Goal: Navigation & Orientation: Find specific page/section

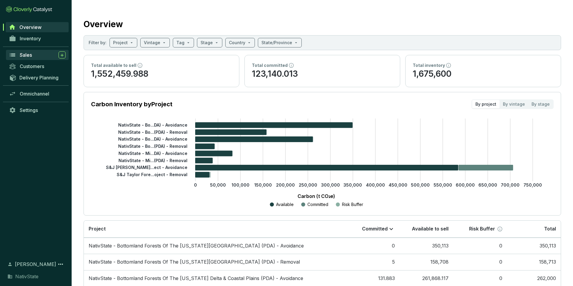
click at [31, 54] on span "Sales" at bounding box center [26, 55] width 12 height 6
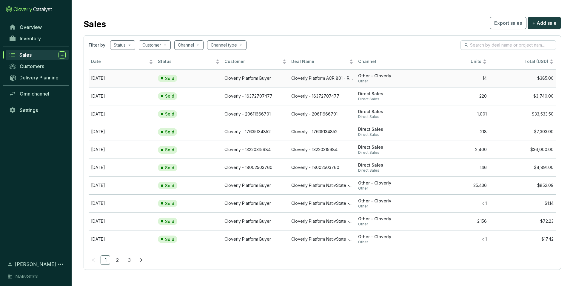
click at [254, 78] on td "Cloverly Platform Buyer" at bounding box center [255, 78] width 67 height 18
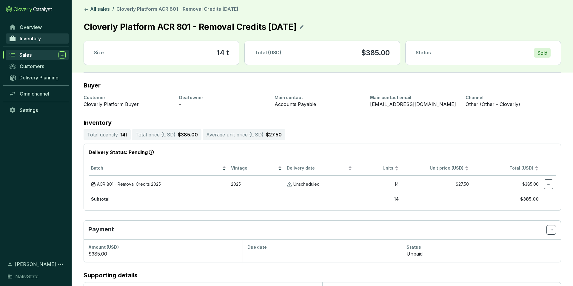
click at [31, 36] on span "Inventory" at bounding box center [30, 39] width 21 height 6
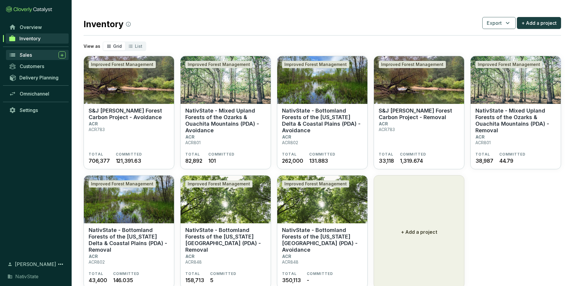
click at [26, 56] on span "Sales" at bounding box center [26, 55] width 12 height 6
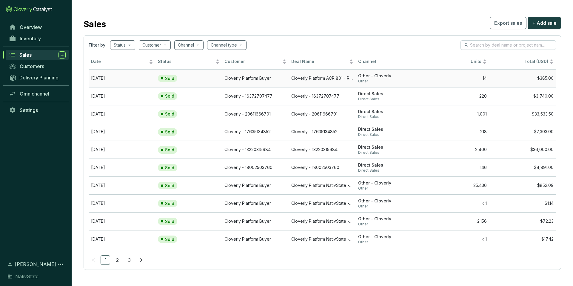
click at [309, 80] on td "Cloverly Platform ACR 801 - Removal Credits [DATE]" at bounding box center [322, 78] width 67 height 18
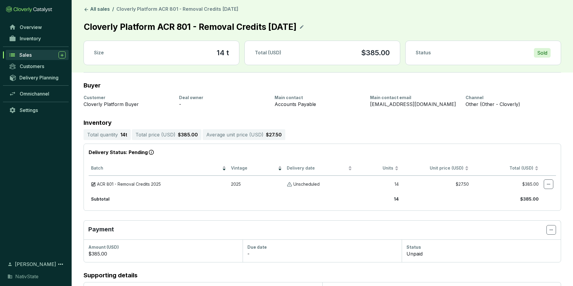
click at [34, 56] on div "Sales" at bounding box center [42, 54] width 46 height 7
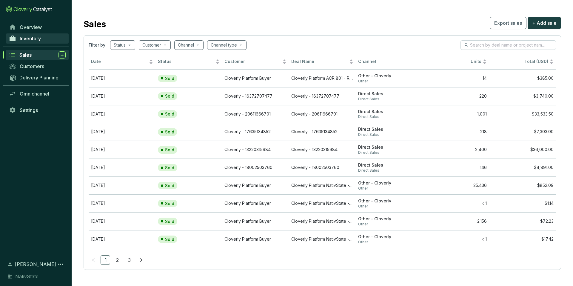
click at [29, 34] on link "Inventory" at bounding box center [37, 38] width 63 height 10
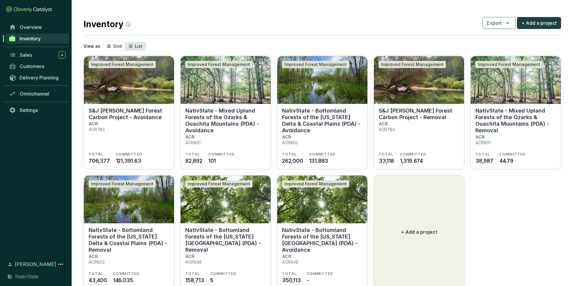
click at [137, 44] on span "List" at bounding box center [138, 46] width 7 height 5
click at [125, 42] on input "List" at bounding box center [125, 42] width 0 height 0
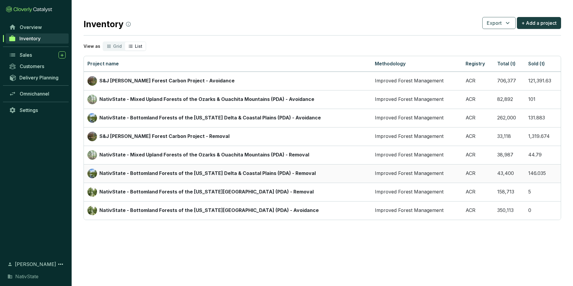
click at [238, 175] on p "NativState - Bottomland Forests of the [US_STATE] Delta & Coastal Plains (PDA) …" at bounding box center [207, 173] width 216 height 7
click at [229, 156] on p "NativState - Mixed Upland Forests of the Ozarks & Ouachita Mountains (PDA) - Re…" at bounding box center [204, 155] width 210 height 7
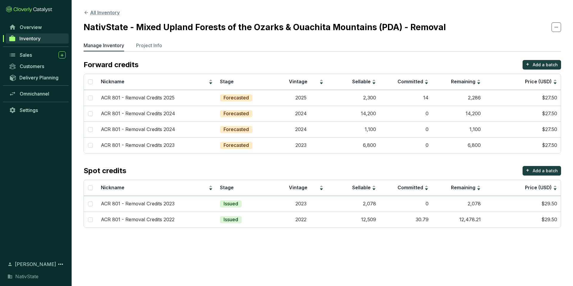
click at [89, 13] on button "All Inventory" at bounding box center [102, 12] width 36 height 7
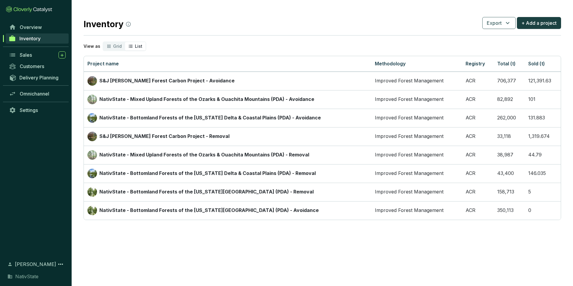
click at [135, 47] on span "List" at bounding box center [138, 46] width 7 height 5
click at [125, 42] on input "List" at bounding box center [125, 42] width 0 height 0
click at [110, 47] on div "Grid" at bounding box center [114, 46] width 22 height 8
click at [103, 42] on input "Grid" at bounding box center [103, 42] width 0 height 0
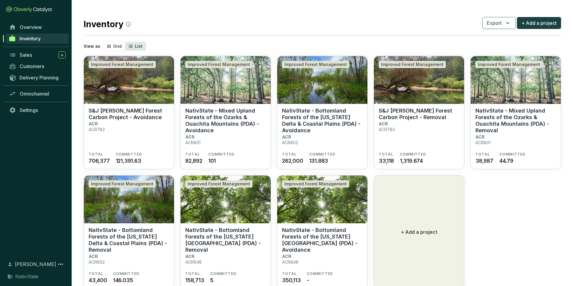
click at [139, 44] on span "List" at bounding box center [138, 46] width 7 height 5
click at [125, 42] on input "List" at bounding box center [125, 42] width 0 height 0
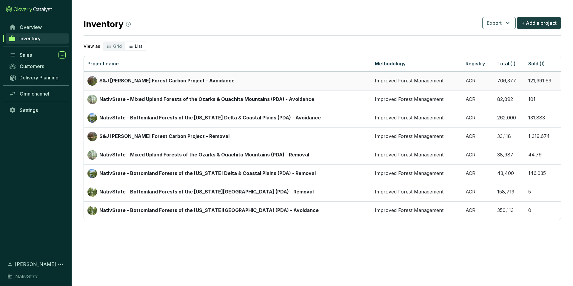
click at [142, 82] on p "S&J [PERSON_NAME] Forest Carbon Project - Avoidance" at bounding box center [166, 81] width 135 height 7
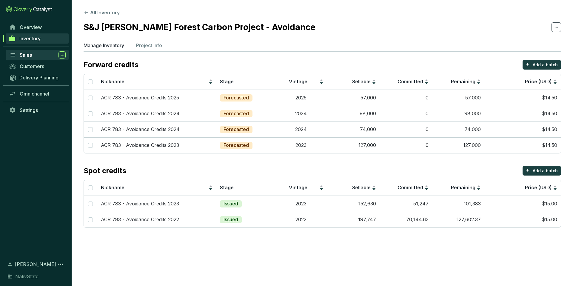
click at [35, 51] on link "Sales" at bounding box center [37, 55] width 63 height 10
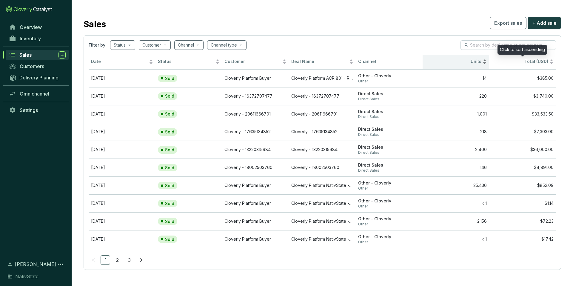
click at [486, 62] on div "Units" at bounding box center [456, 61] width 62 height 7
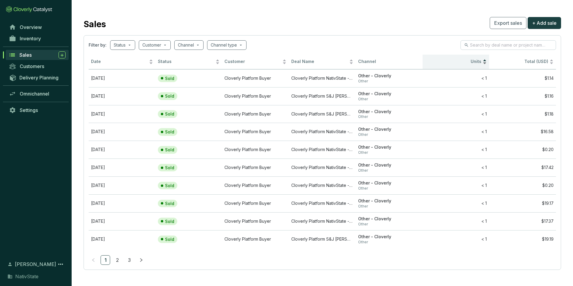
click at [477, 58] on div "Units" at bounding box center [456, 61] width 62 height 7
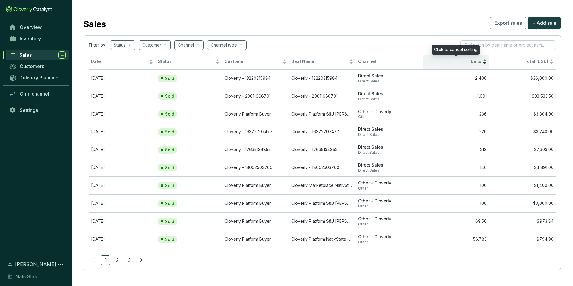
click at [473, 64] on span "Units" at bounding box center [453, 62] width 57 height 6
click at [469, 59] on span "Units" at bounding box center [453, 62] width 57 height 6
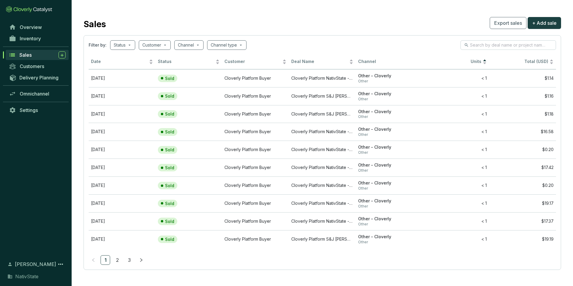
click at [40, 57] on div "Sales" at bounding box center [42, 54] width 46 height 7
click at [31, 56] on span "Sales" at bounding box center [25, 55] width 12 height 6
click at [35, 66] on span "Customers" at bounding box center [32, 66] width 24 height 6
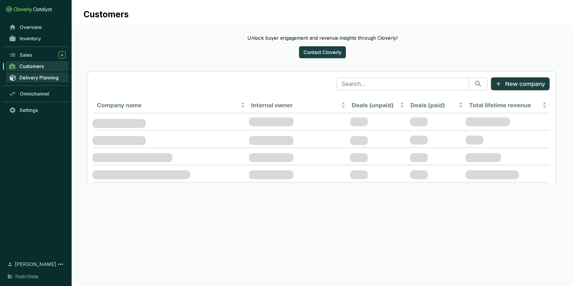
click at [35, 76] on span "Delivery Planning" at bounding box center [38, 78] width 39 height 6
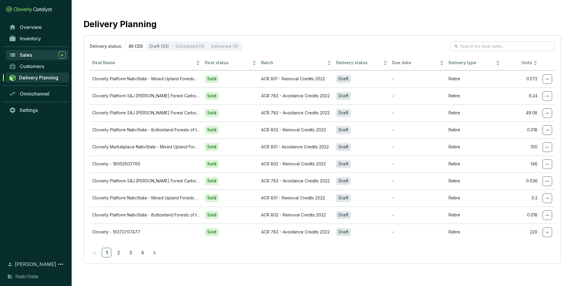
click at [38, 55] on div "Sales" at bounding box center [43, 54] width 46 height 7
